Goal: Transaction & Acquisition: Download file/media

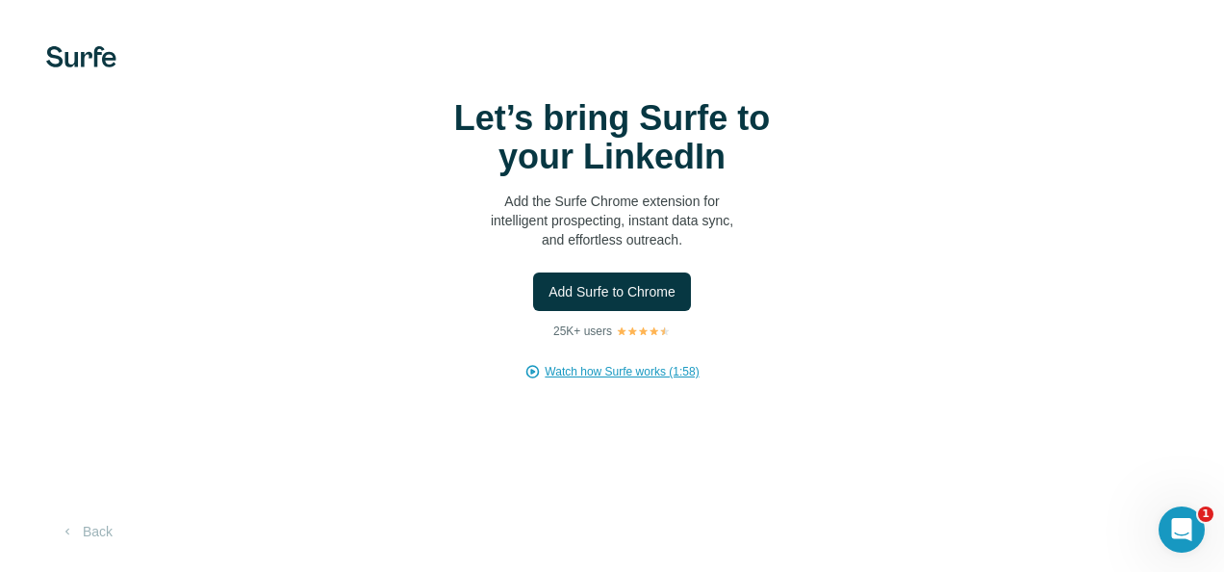
click at [611, 366] on span "Watch how Surfe works (1:58)" at bounding box center [622, 371] width 154 height 17
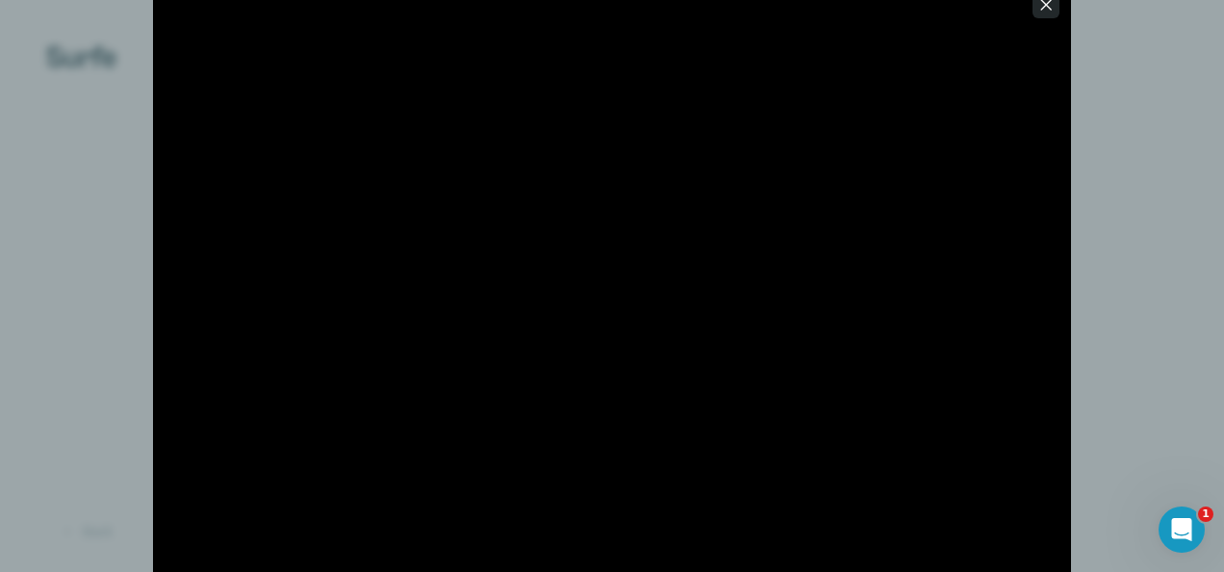
click at [1047, 13] on icon "button" at bounding box center [1045, 4] width 19 height 19
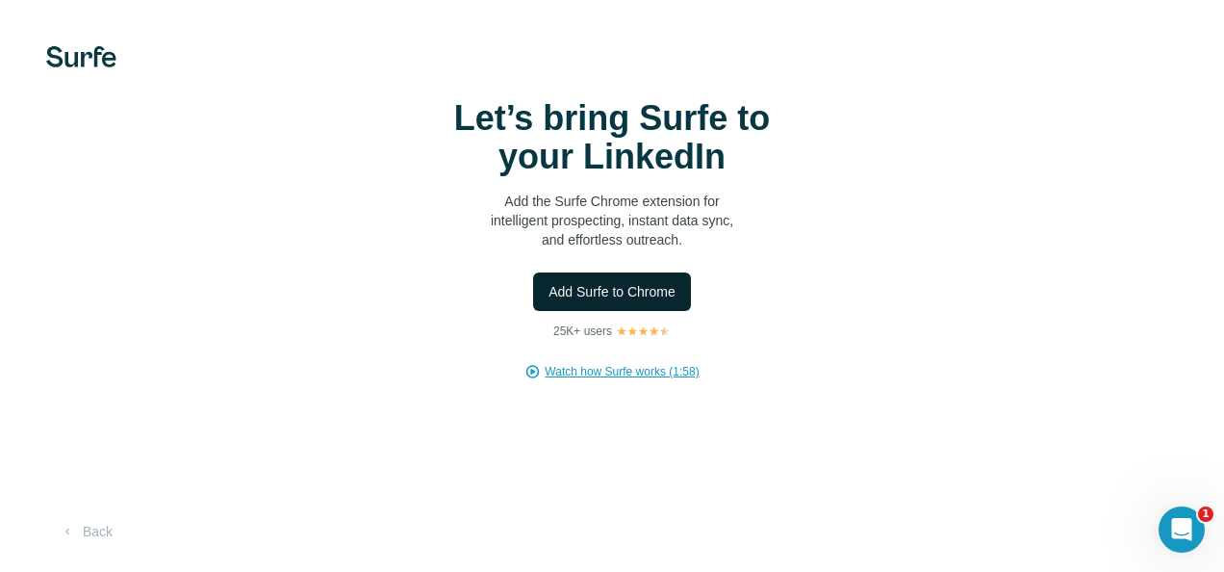
click at [650, 279] on button "Add Surfe to Chrome" at bounding box center [612, 291] width 158 height 38
